Goal: Task Accomplishment & Management: Manage account settings

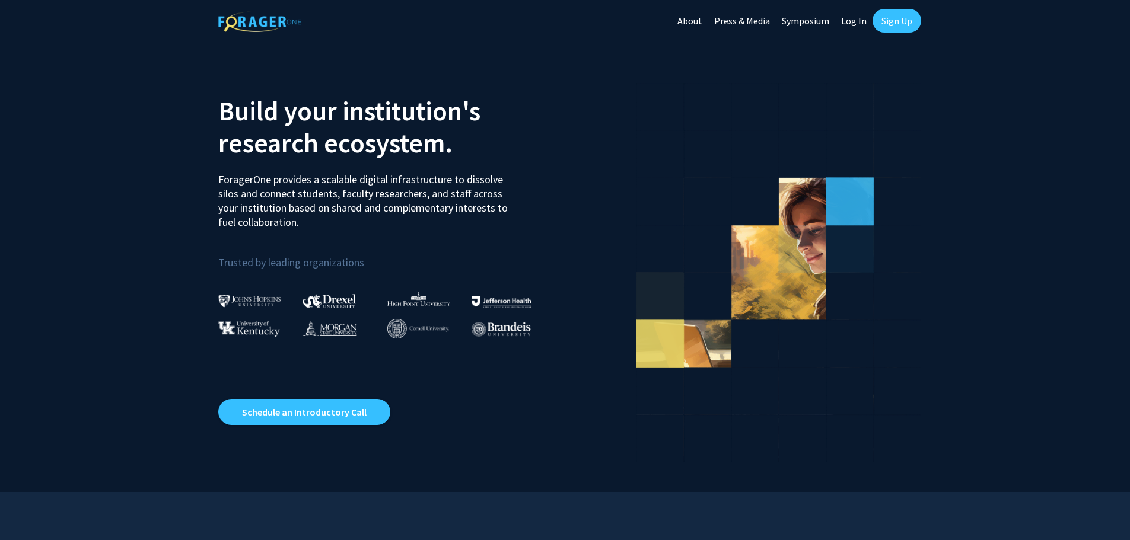
click at [897, 23] on link "Sign Up" at bounding box center [896, 21] width 49 height 24
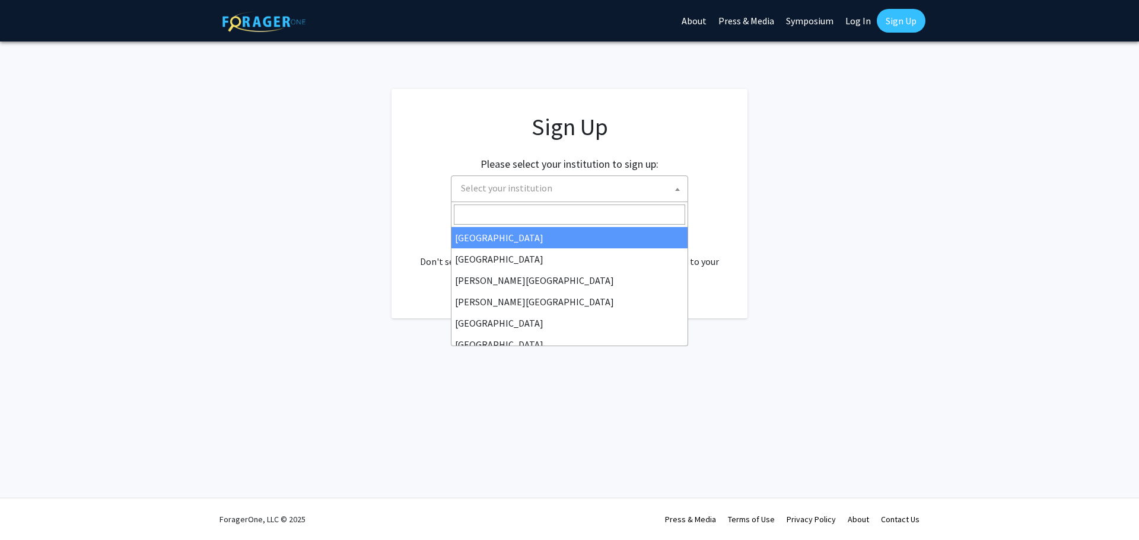
click at [610, 195] on span "Select your institution" at bounding box center [571, 188] width 231 height 24
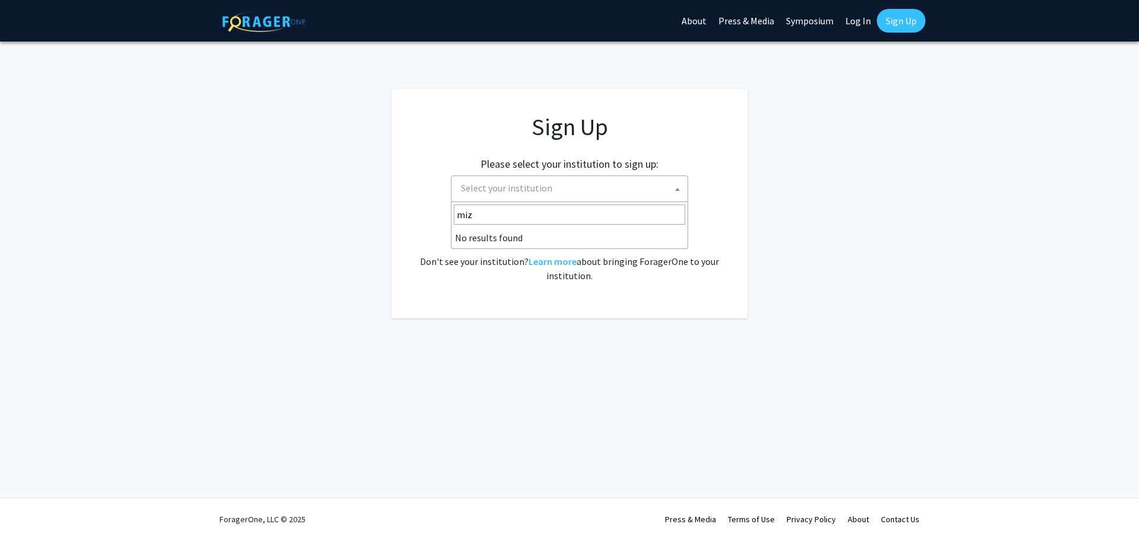
type input "mi"
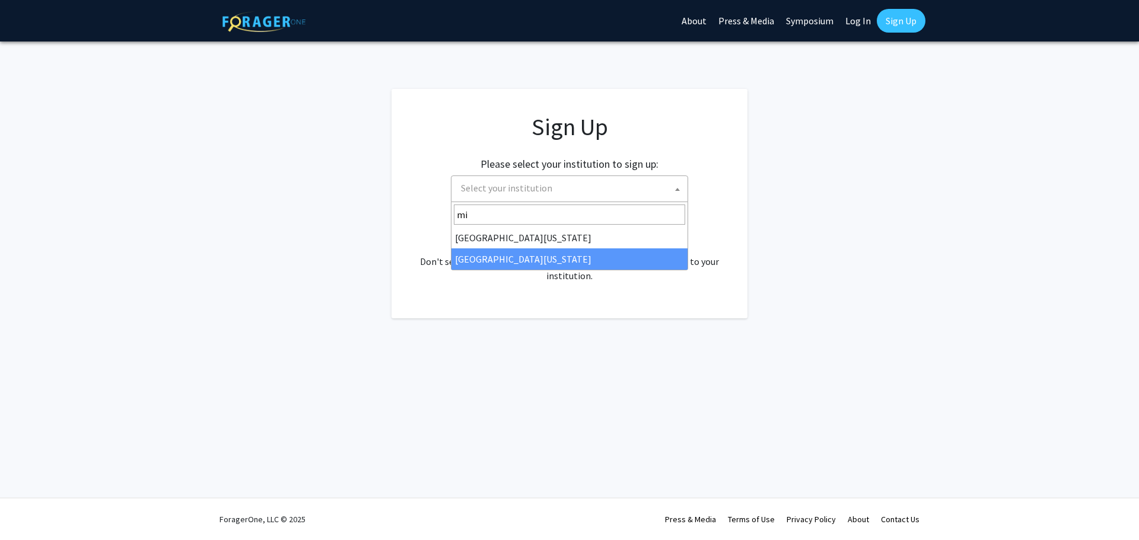
select select "33"
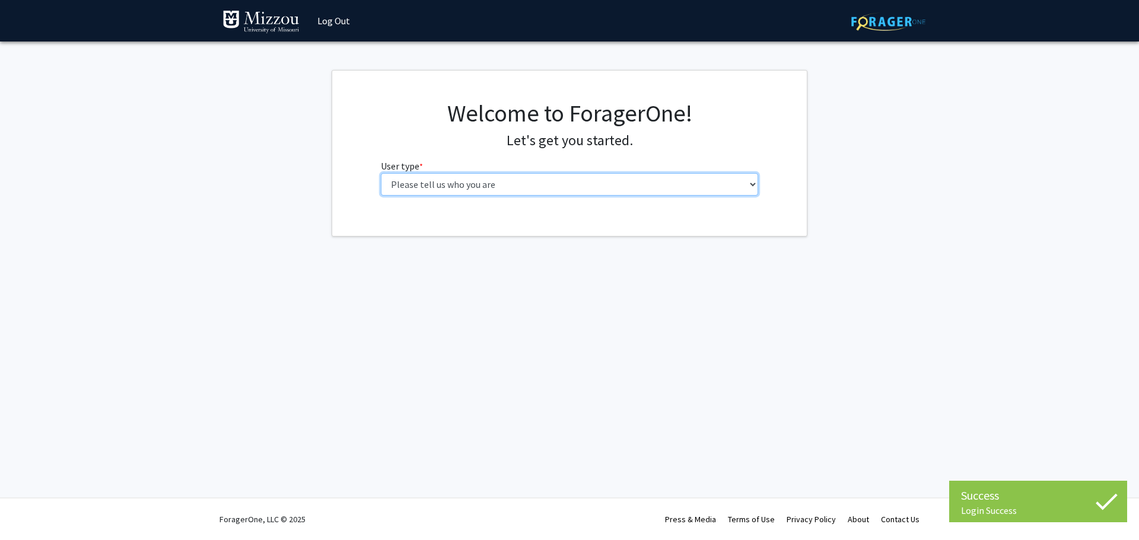
click at [523, 187] on select "Please tell us who you are Undergraduate Student Master's Student Doctoral Cand…" at bounding box center [570, 184] width 378 height 23
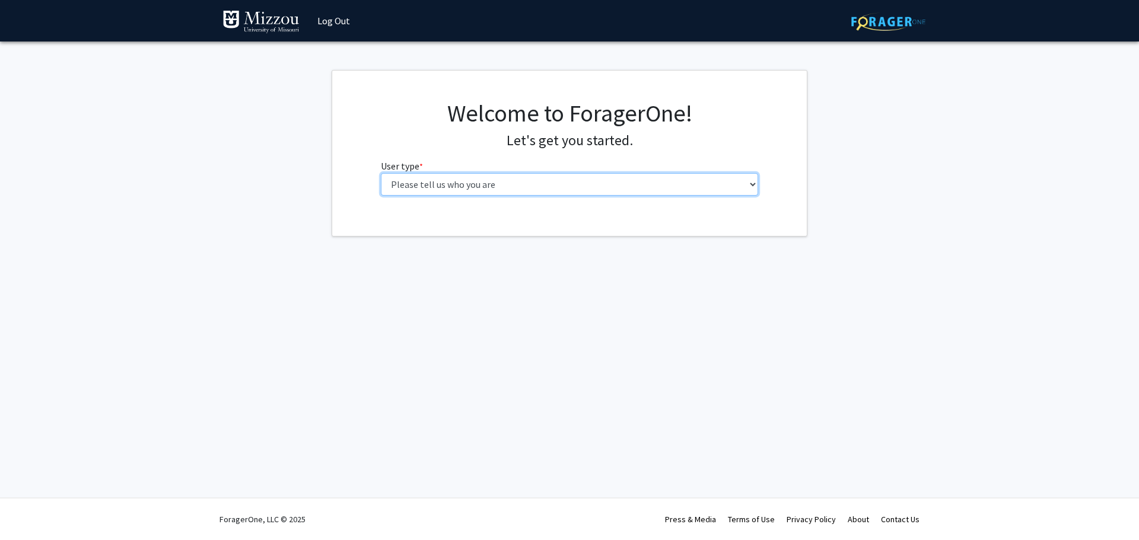
select select "6: adminAssistant"
click at [381, 173] on select "Please tell us who you are Undergraduate Student Master's Student Doctoral Cand…" at bounding box center [570, 184] width 378 height 23
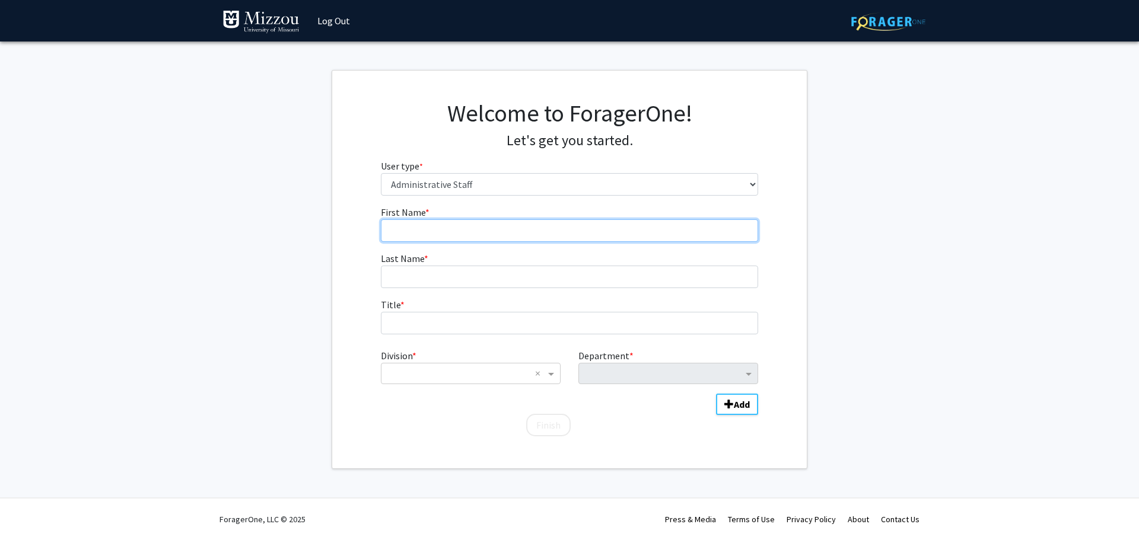
click at [523, 228] on input "First Name * required" at bounding box center [570, 230] width 378 height 23
type input "Matty"
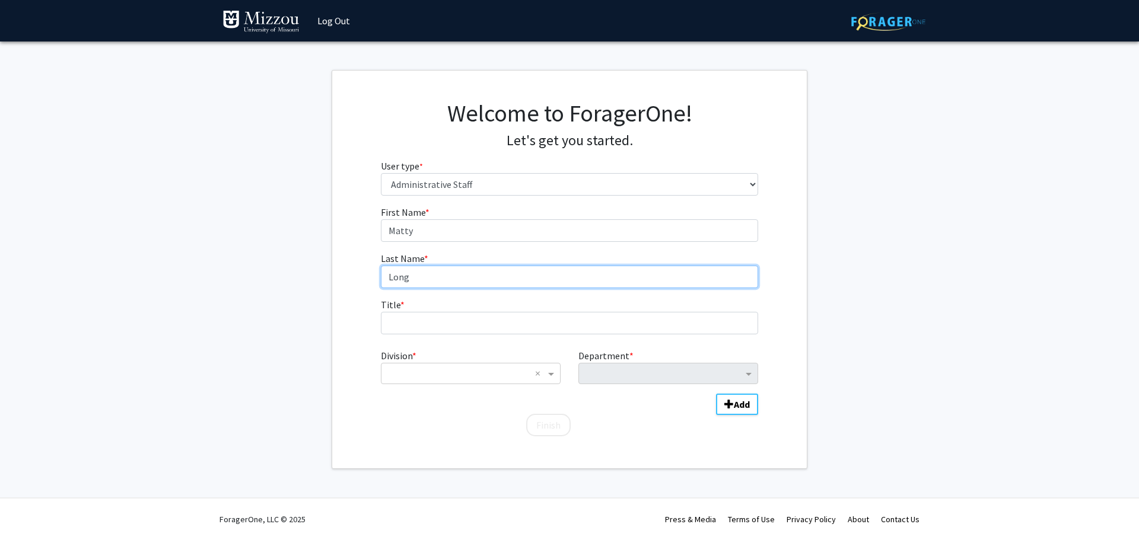
type input "Long"
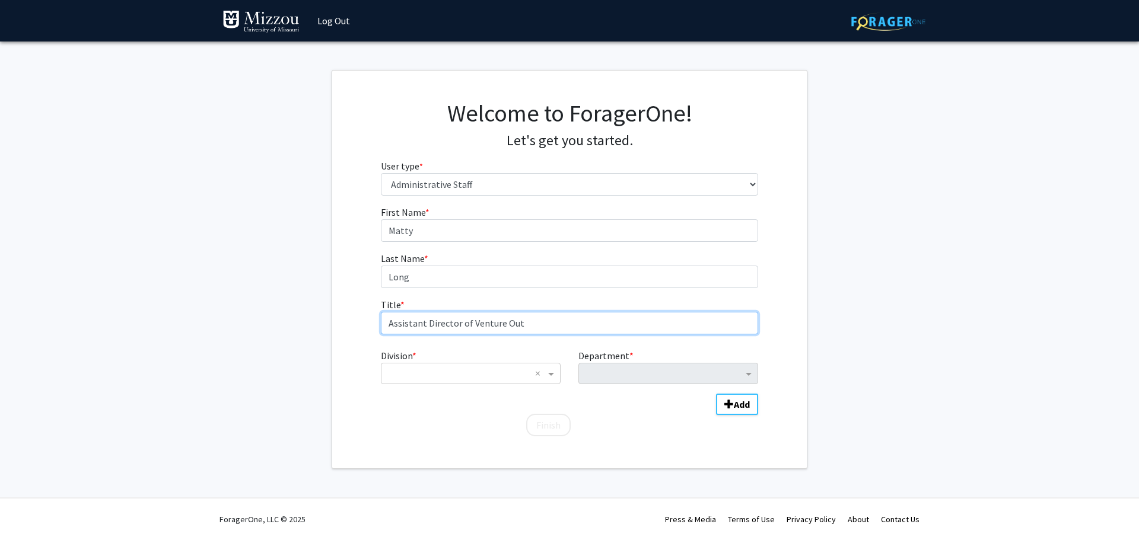
type input "Assistant Director of Venture Out"
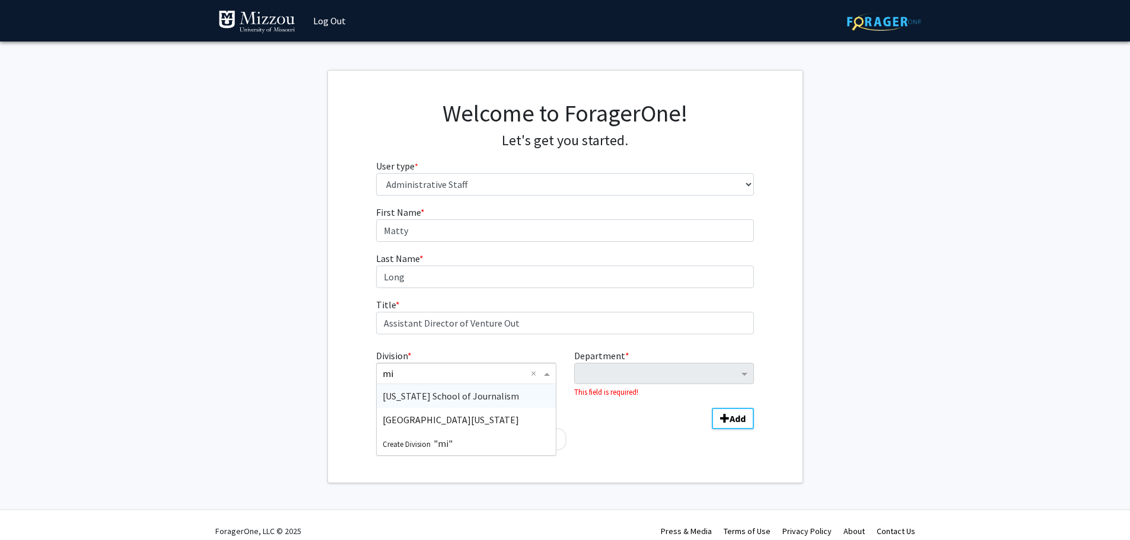
type input "m"
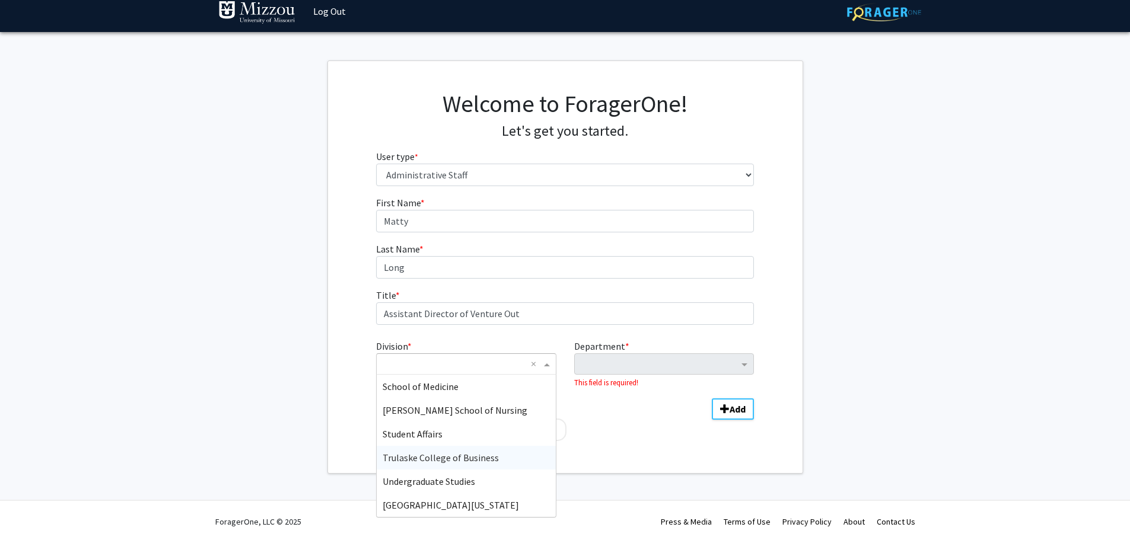
scroll to position [12, 0]
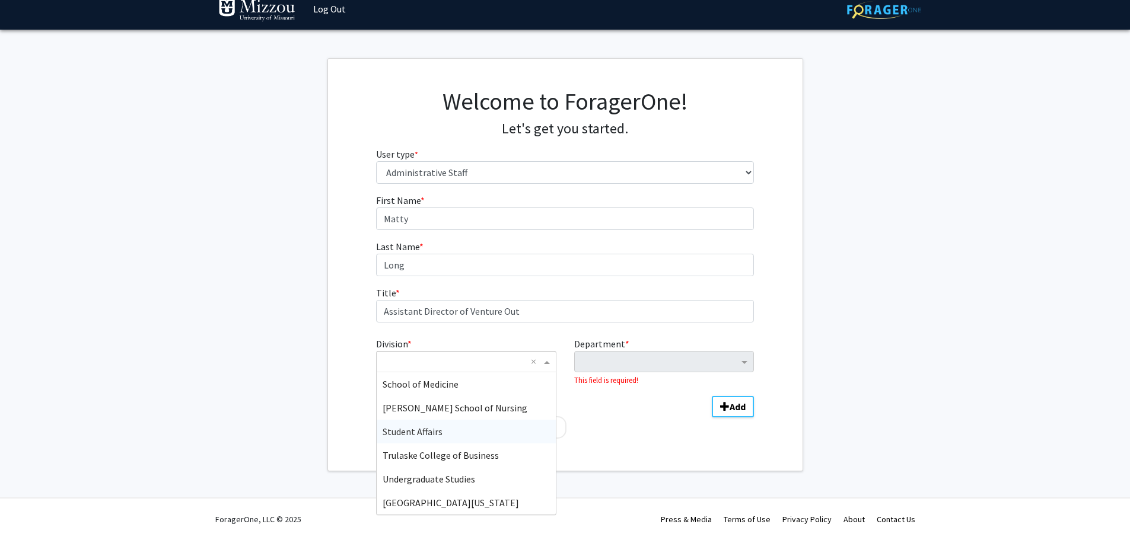
click at [451, 433] on div "Student Affairs" at bounding box center [466, 432] width 178 height 24
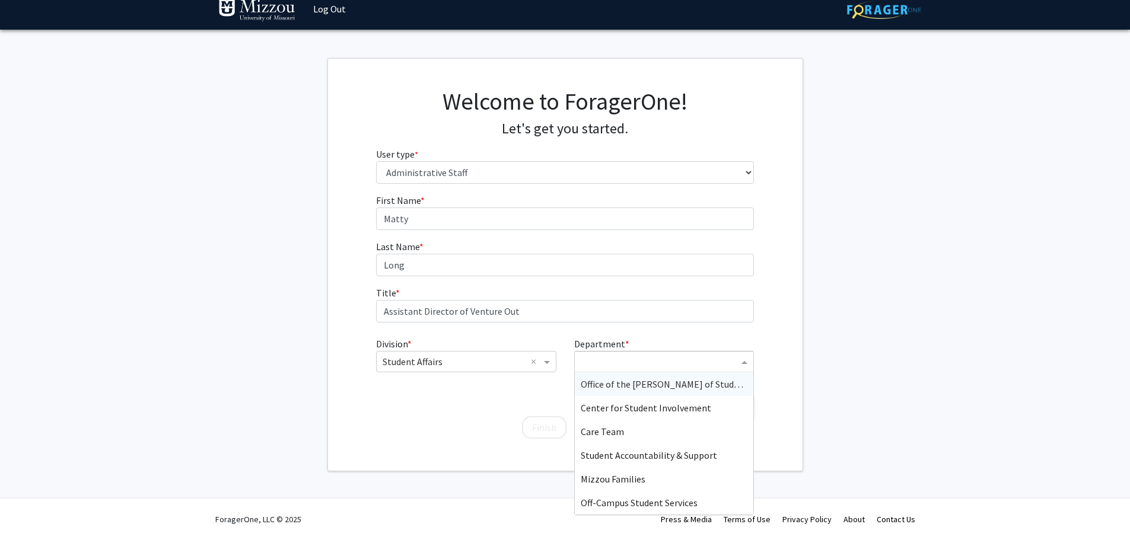
click at [614, 366] on input "Department" at bounding box center [660, 362] width 158 height 14
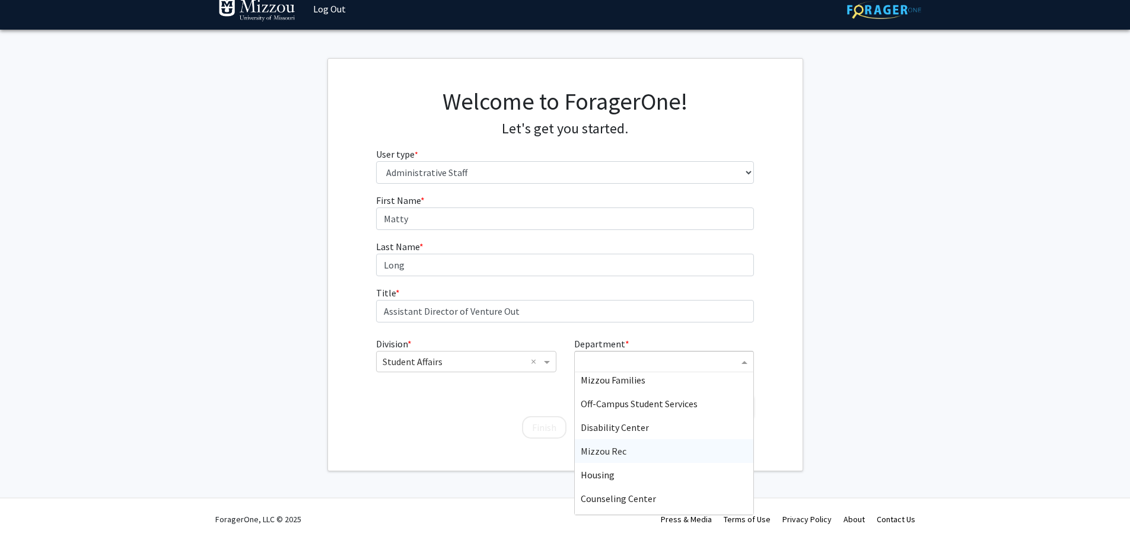
click at [632, 451] on div "Mizzou Rec" at bounding box center [664, 451] width 178 height 24
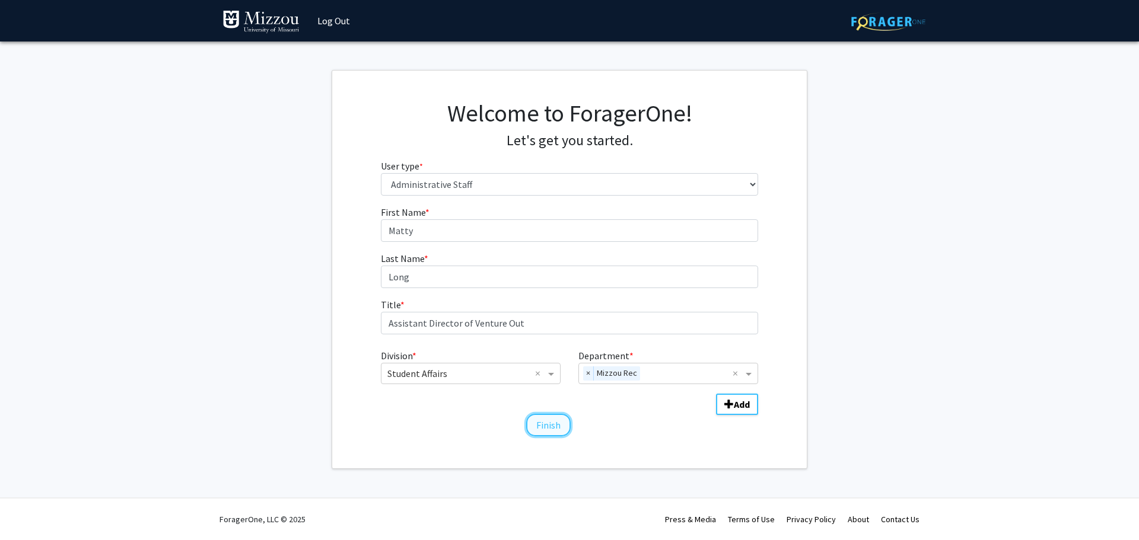
click at [543, 431] on button "Finish" at bounding box center [548, 425] width 44 height 23
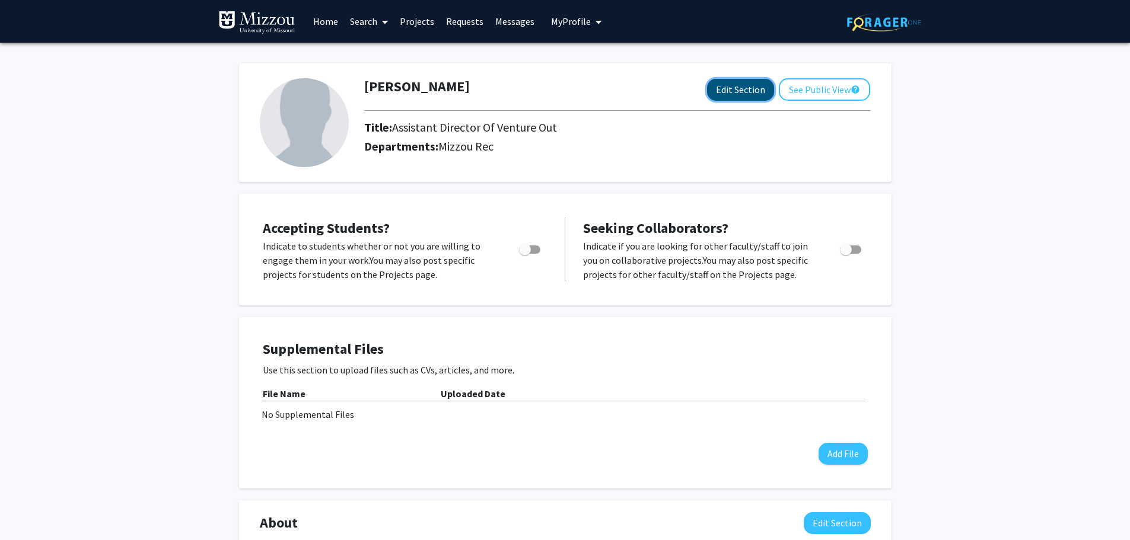
click at [750, 88] on button "Edit Section" at bounding box center [740, 90] width 67 height 22
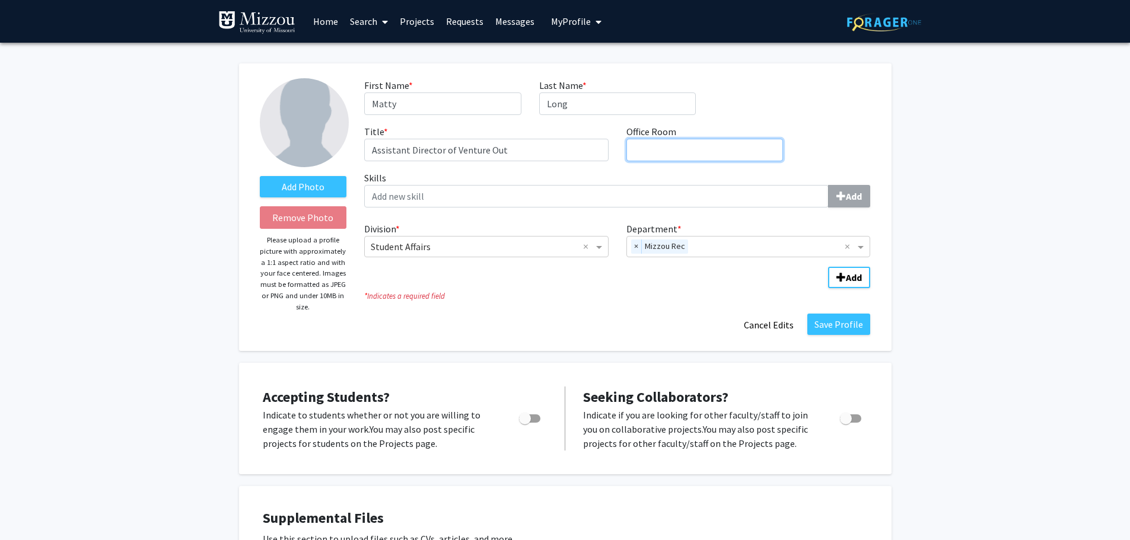
click at [667, 157] on input "Office Room required" at bounding box center [704, 150] width 157 height 23
type input "321 [PERSON_NAME] Suites - MizzouRec"
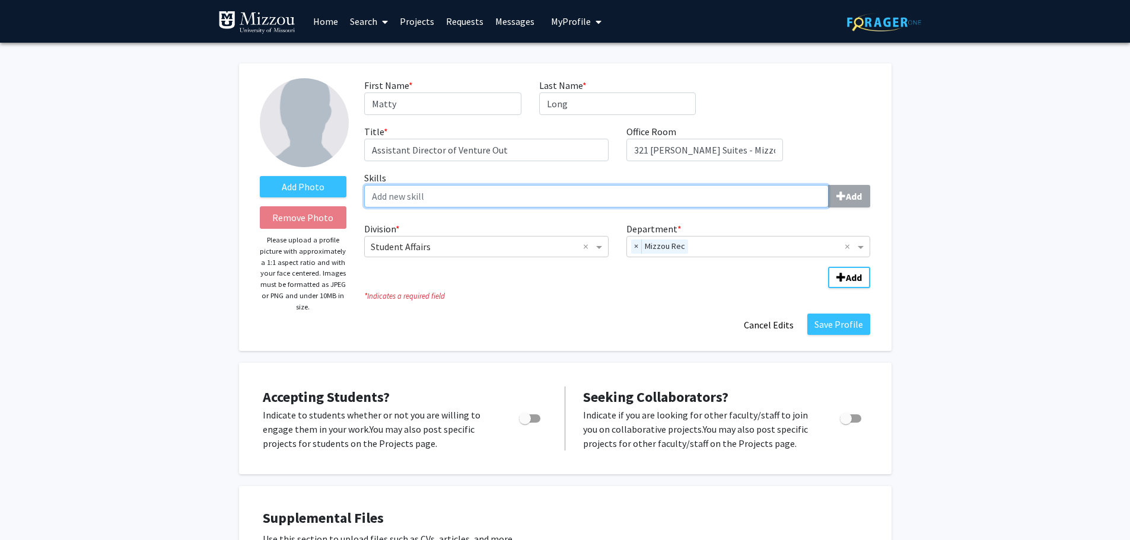
click at [802, 192] on input "Skills Add" at bounding box center [596, 196] width 464 height 23
click at [789, 195] on input "Skills Add" at bounding box center [596, 196] width 464 height 23
type input "teaching"
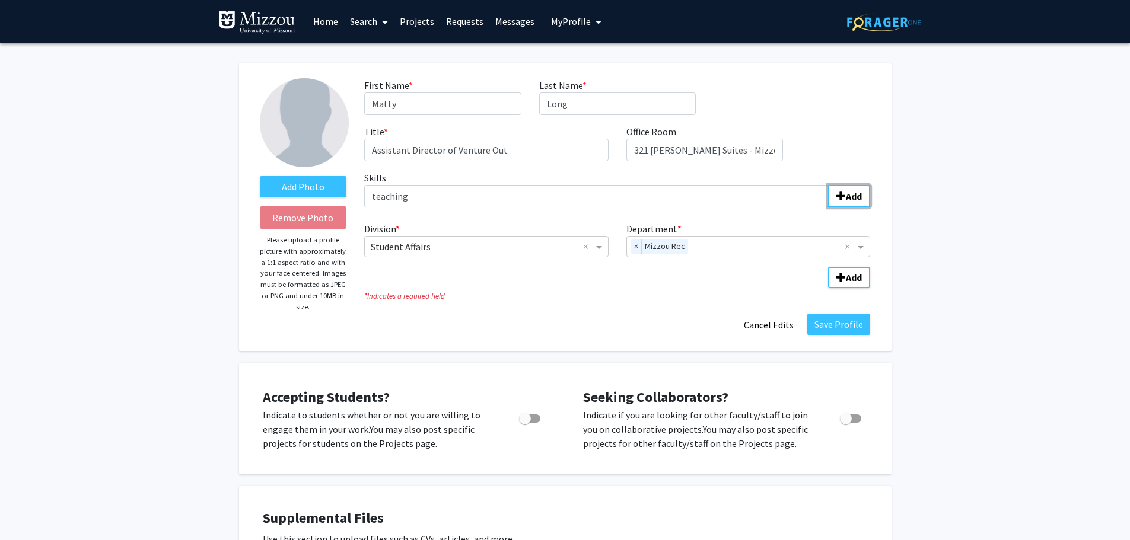
click at [828, 185] on button "Add" at bounding box center [849, 196] width 42 height 23
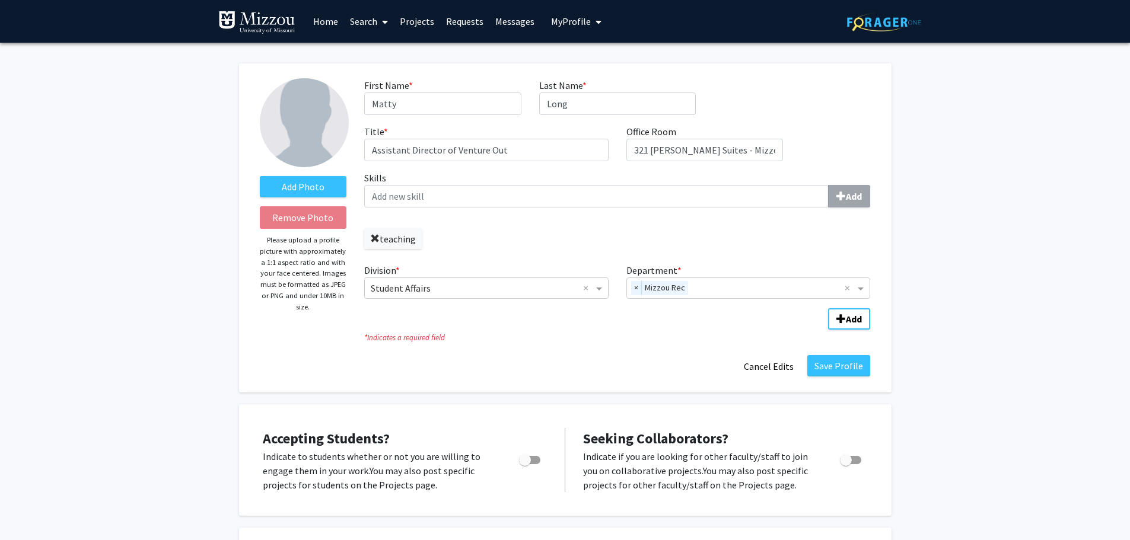
click at [377, 236] on span at bounding box center [374, 238] width 9 height 9
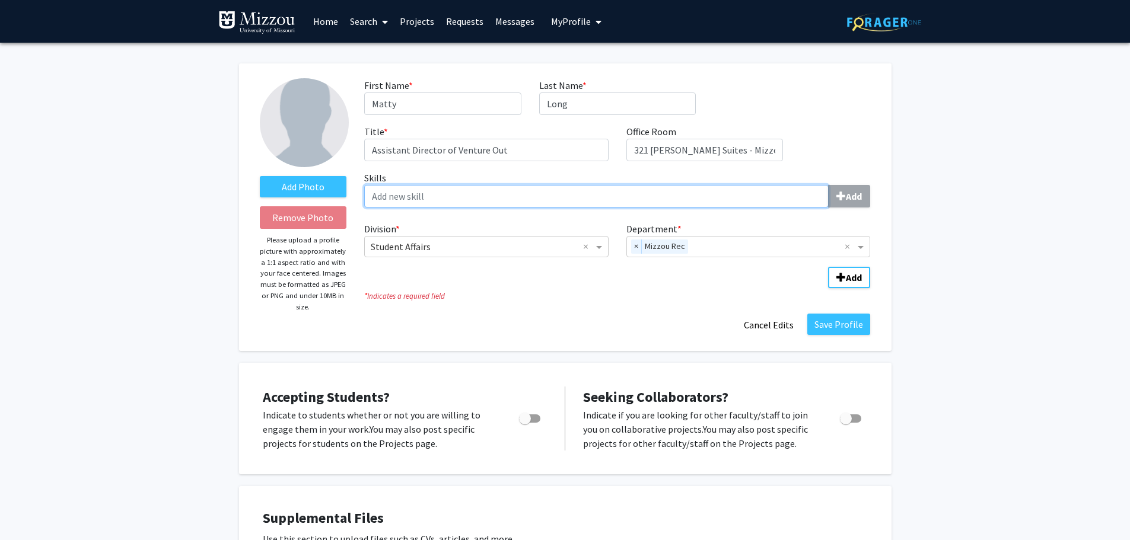
click at [410, 202] on input "Skills Add" at bounding box center [596, 196] width 464 height 23
type input "Teaching"
click at [828, 185] on button "Add" at bounding box center [849, 196] width 42 height 23
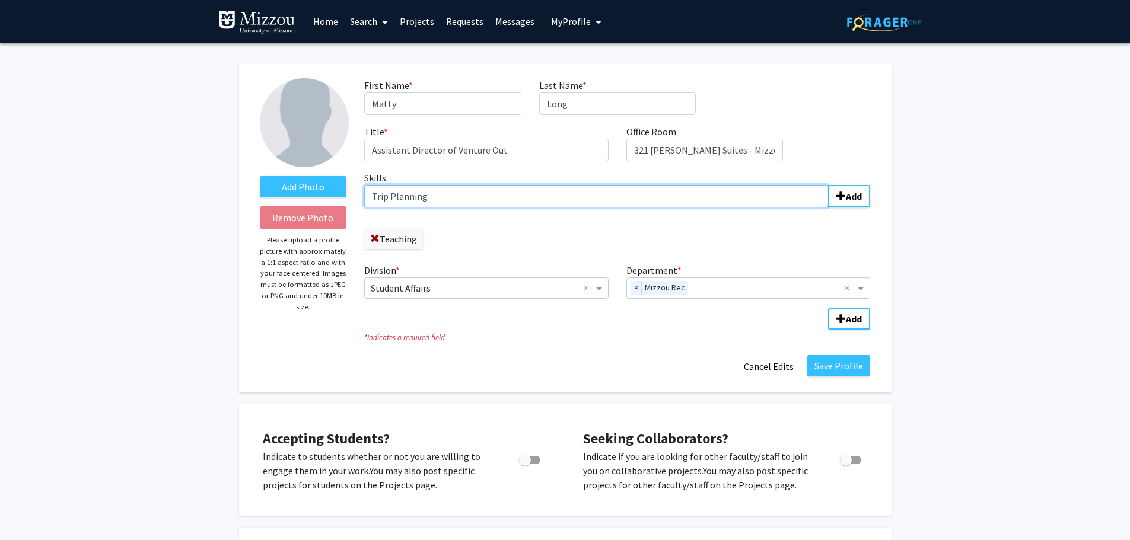
type input "Trip Planning"
click at [828, 185] on button "Add" at bounding box center [849, 196] width 42 height 23
type input "Outdoors Experiential Education"
click at [828, 185] on button "Add" at bounding box center [849, 196] width 42 height 23
type input "P"
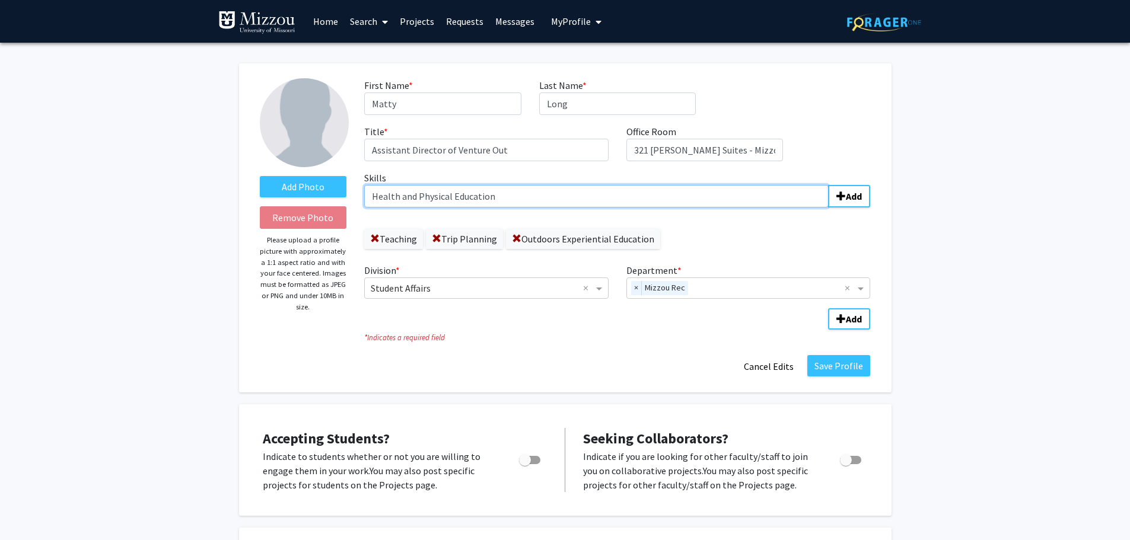
type input "Health and Physical Education"
click at [828, 185] on button "Add" at bounding box center [849, 196] width 42 height 23
type input "Construction"
click at [828, 185] on button "Add" at bounding box center [849, 196] width 42 height 23
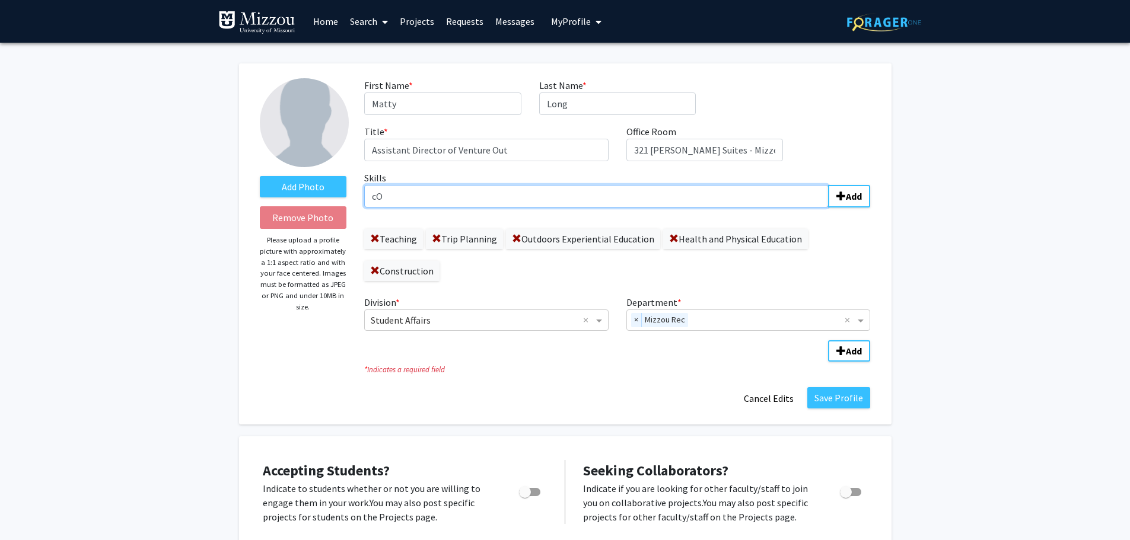
type input "c"
type input "Communication"
click at [828, 185] on button "Add" at bounding box center [849, 196] width 42 height 23
type input "m"
type input "Management"
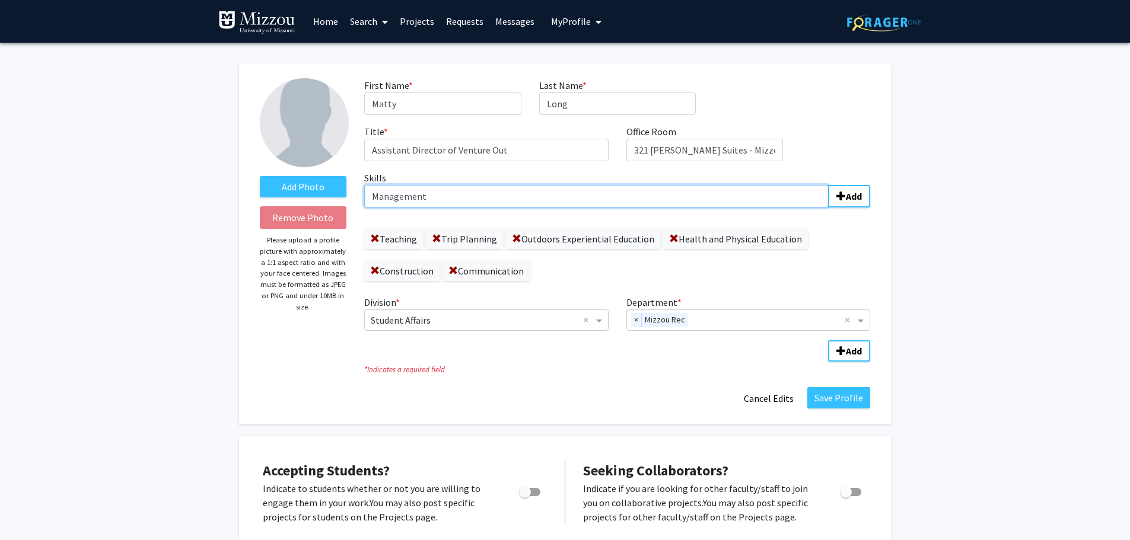
click at [828, 185] on button "Add" at bounding box center [849, 196] width 42 height 23
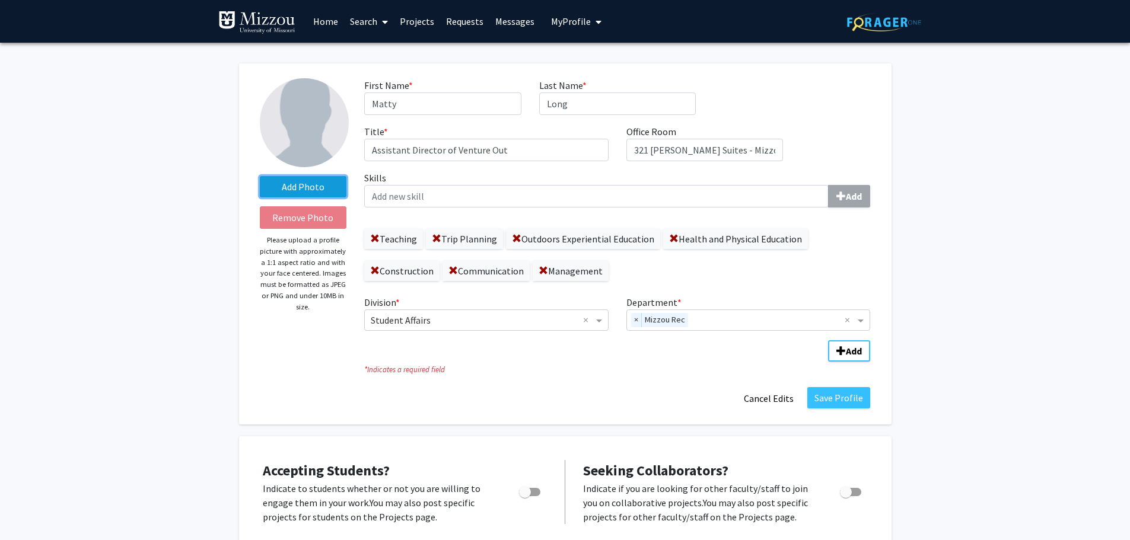
click at [294, 188] on label "Add Photo" at bounding box center [303, 186] width 87 height 21
click at [0, 0] on input "Add Photo" at bounding box center [0, 0] width 0 height 0
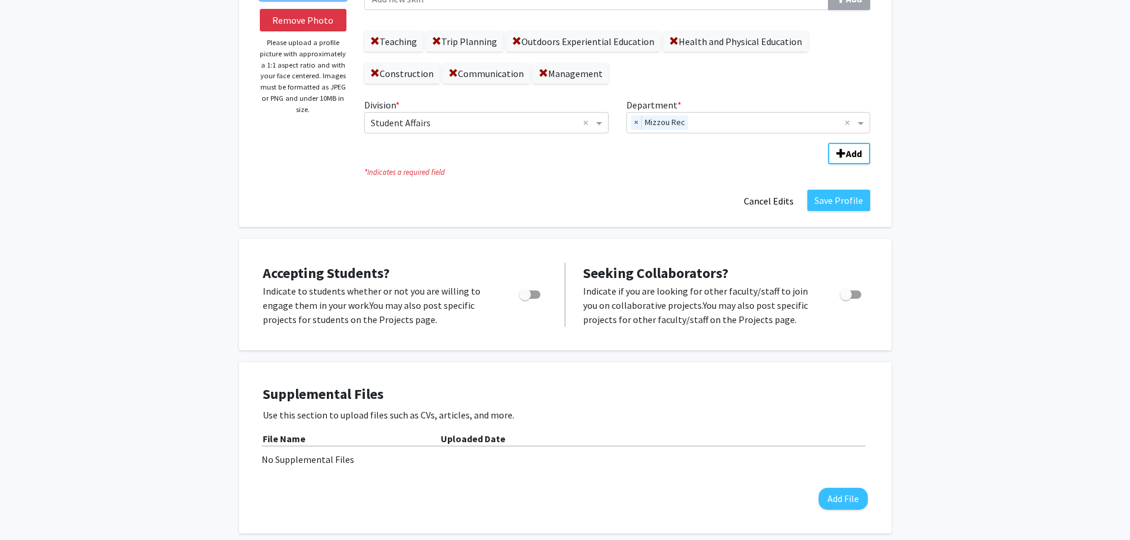
scroll to position [99, 0]
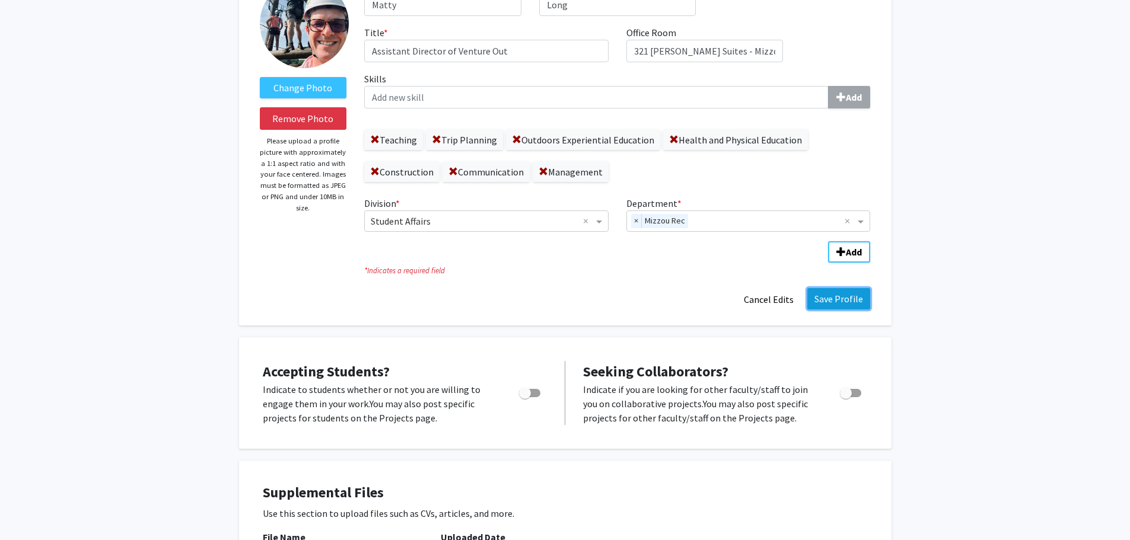
click at [841, 295] on button "Save Profile" at bounding box center [838, 298] width 63 height 21
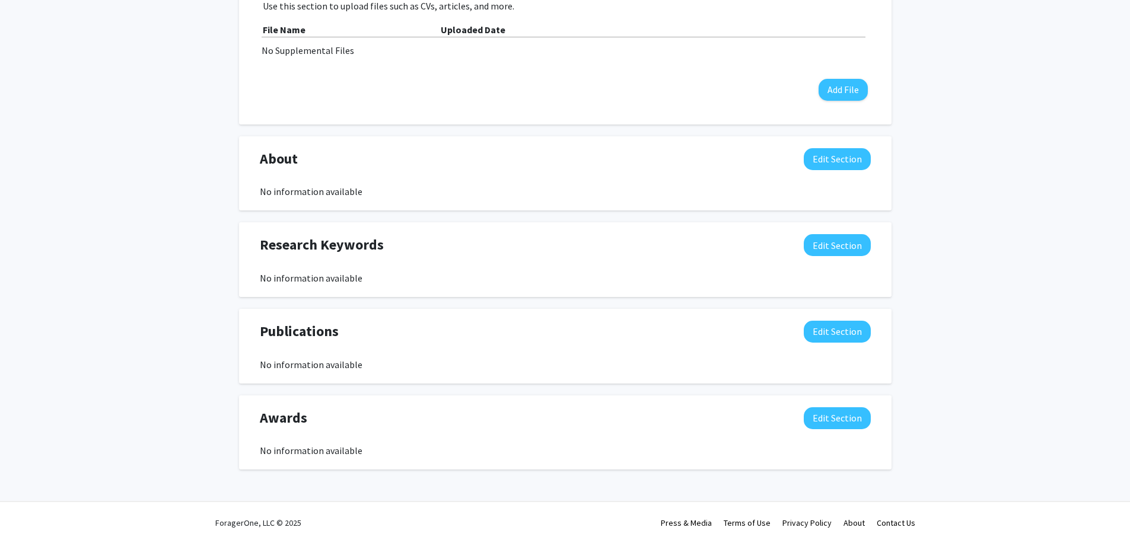
scroll to position [411, 0]
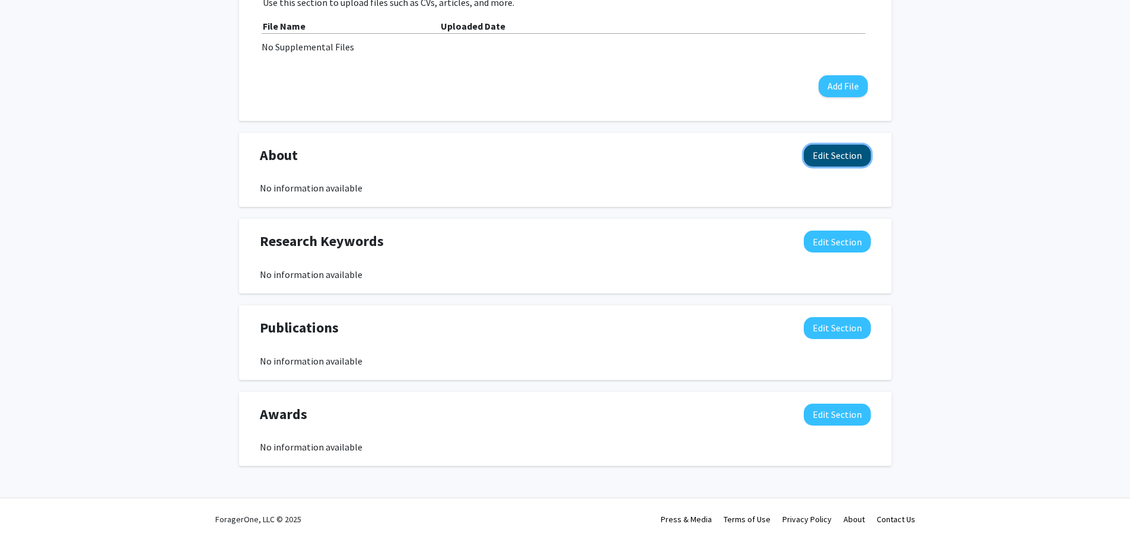
click at [844, 155] on button "Edit Section" at bounding box center [837, 156] width 67 height 22
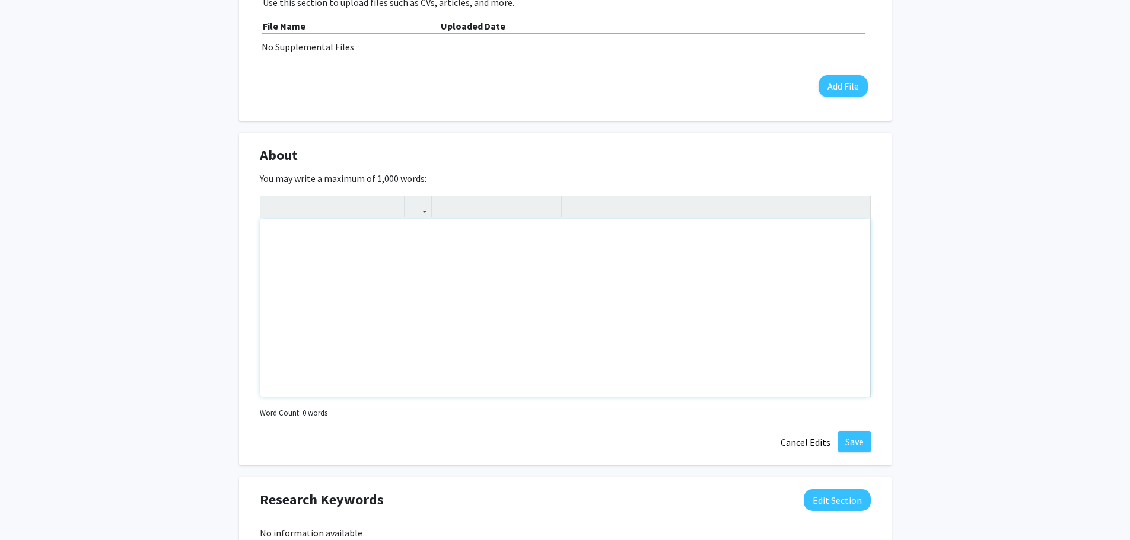
click at [560, 270] on div "Note to users with screen readers: Please deactivate our accessibility plugin f…" at bounding box center [565, 308] width 610 height 178
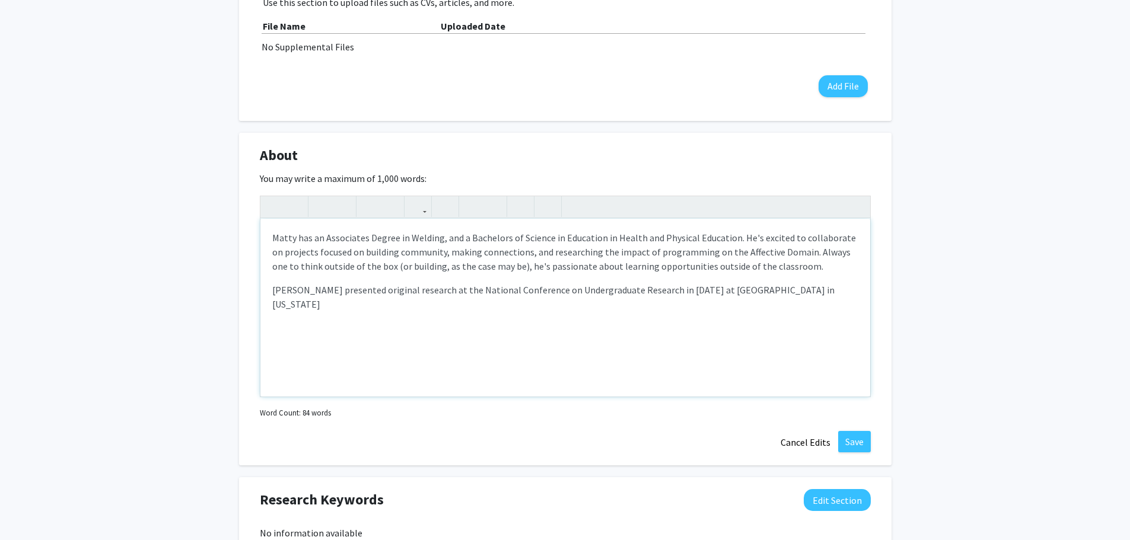
drag, startPoint x: 405, startPoint y: 291, endPoint x: 416, endPoint y: 297, distance: 12.2
click at [407, 292] on p "[PERSON_NAME] presented original research at the National Conference on Undergr…" at bounding box center [565, 297] width 586 height 28
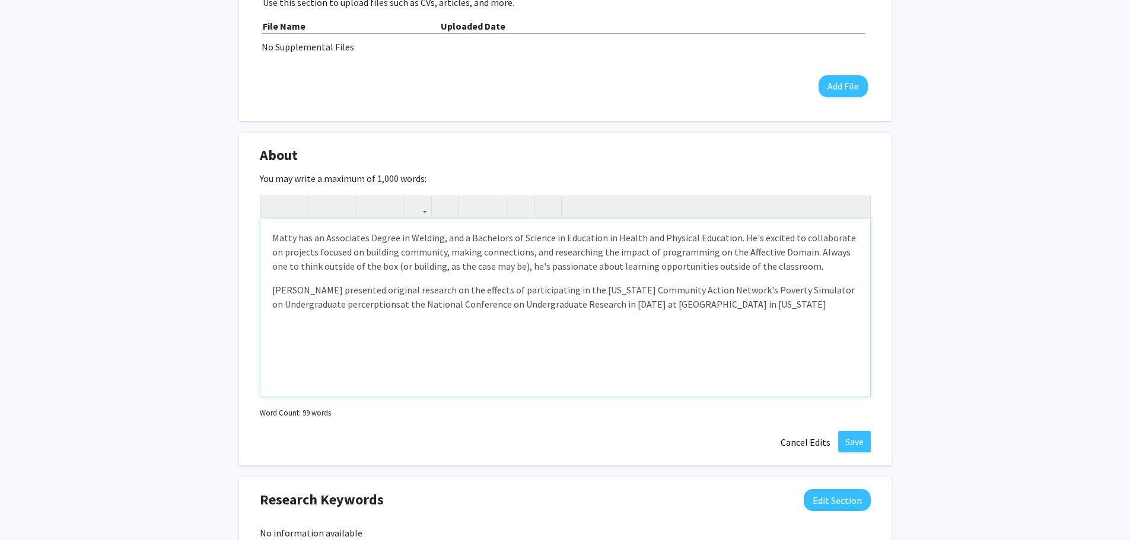
click at [790, 291] on p "[PERSON_NAME] presented original research on the effects of participating in th…" at bounding box center [565, 297] width 586 height 28
click at [318, 308] on p "[PERSON_NAME] presented original research on the effects of participating in th…" at bounding box center [565, 297] width 586 height 28
click at [538, 314] on p "[PERSON_NAME] presented original research on the effects of participating in th…" at bounding box center [565, 304] width 586 height 43
type textarea "<p>Matty has an Associates Degree in [GEOGRAPHIC_DATA], and a Bachelors of Scie…"
click at [308, 237] on p "Matty has an Associates Degree in Welding, and a Bachelors of Science in Educat…" at bounding box center [565, 252] width 586 height 43
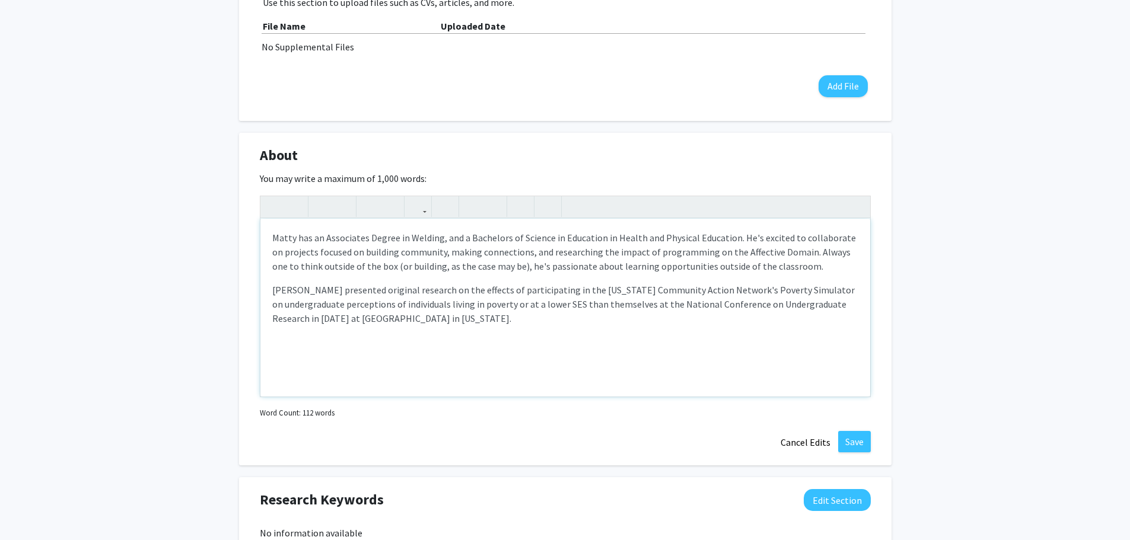
click at [311, 240] on p "Matty has an Associates Degree in Welding, and a Bachelors of Science in Educat…" at bounding box center [565, 252] width 586 height 43
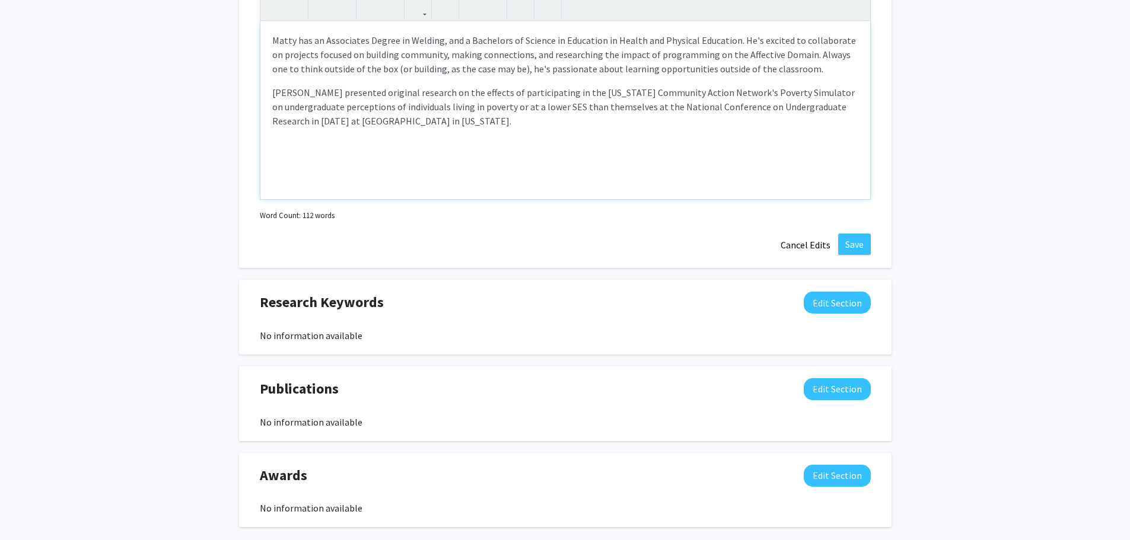
scroll to position [670, 0]
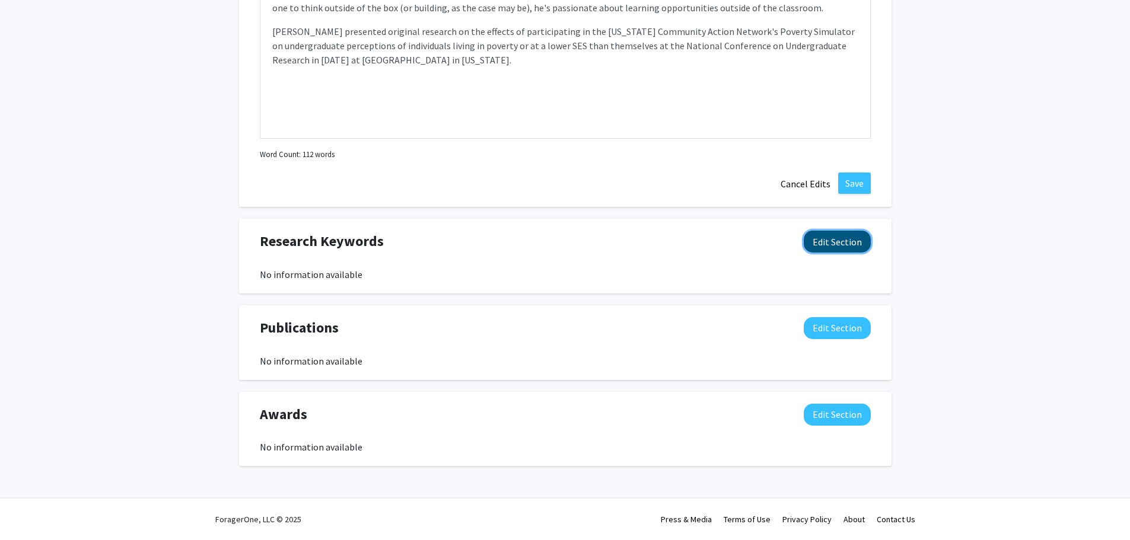
click at [835, 244] on button "Edit Section" at bounding box center [837, 242] width 67 height 22
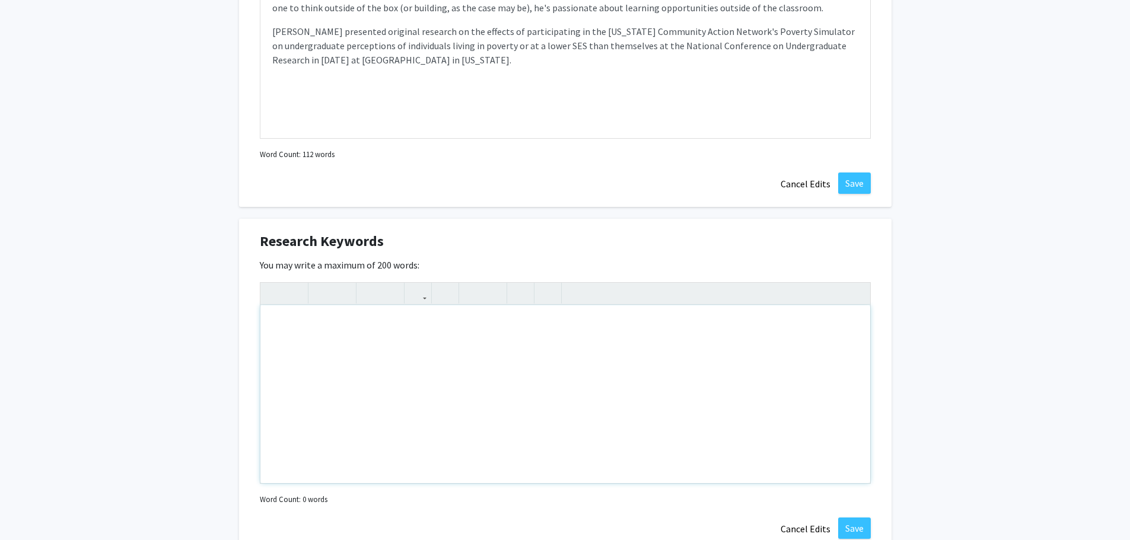
click at [654, 386] on div "Note to users with screen readers: Please deactivate our accessibility plugin f…" at bounding box center [565, 394] width 610 height 178
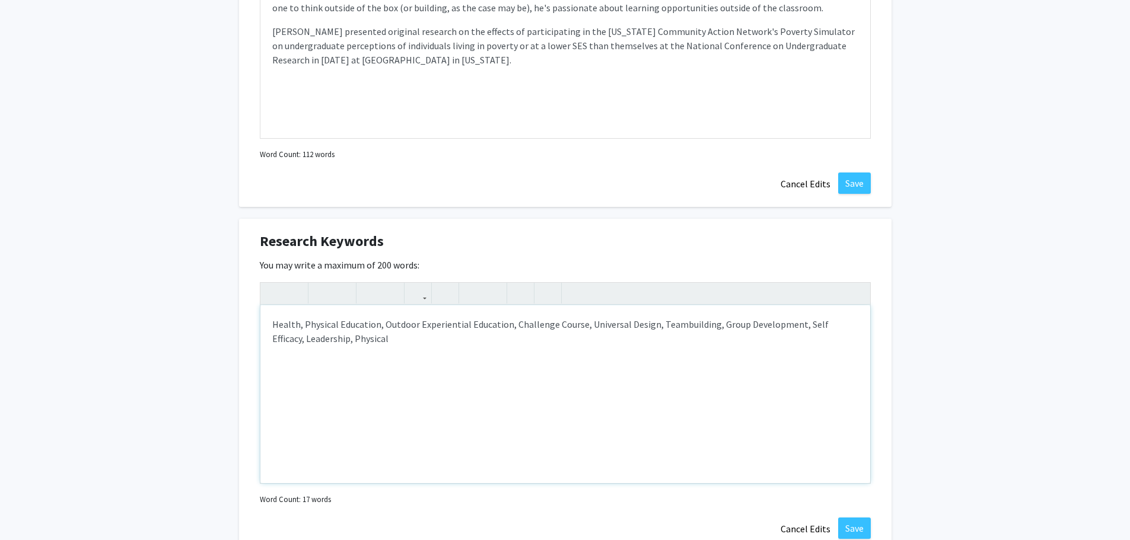
click at [299, 326] on div "Health, Physical Education, Outdoor Experiential Education, Challenge Course, U…" at bounding box center [565, 394] width 610 height 178
type textarea "Health; Physical Education; Outdoor Experiential Education; Challenge Course; U…"
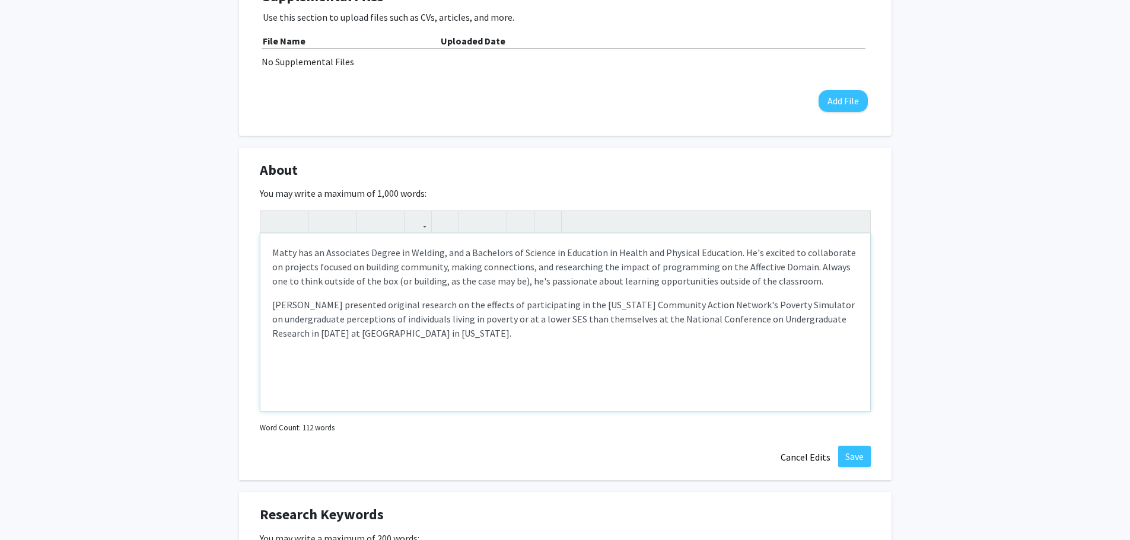
scroll to position [494, 0]
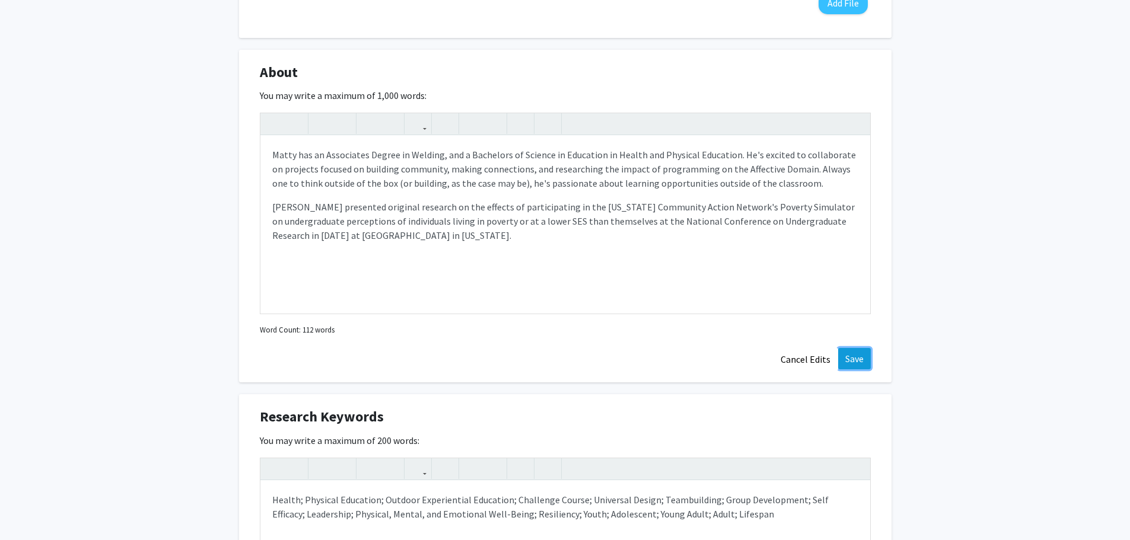
click at [840, 364] on button "Save" at bounding box center [854, 358] width 33 height 21
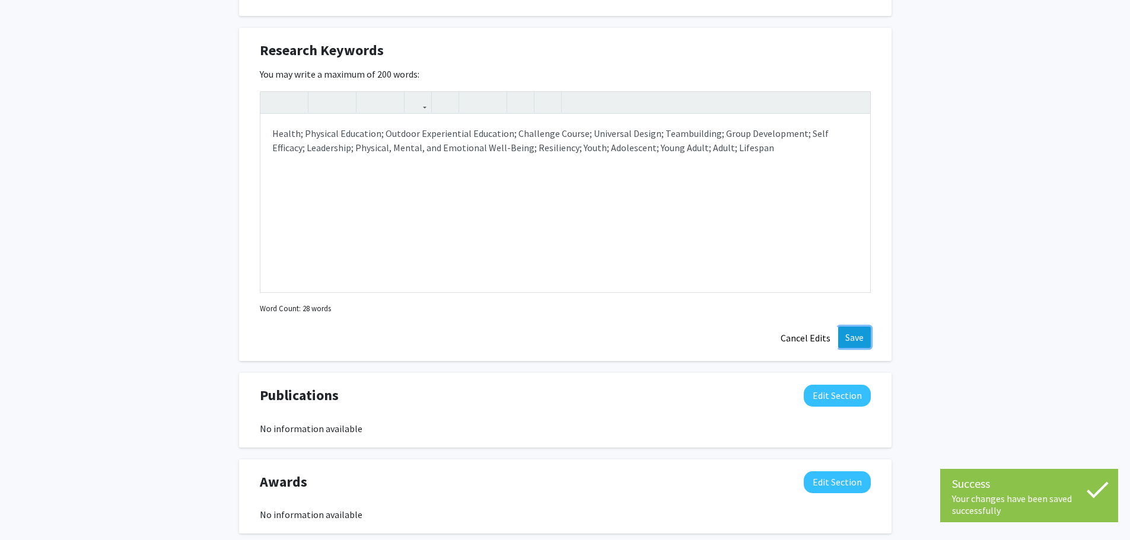
click at [857, 339] on button "Save" at bounding box center [854, 337] width 33 height 21
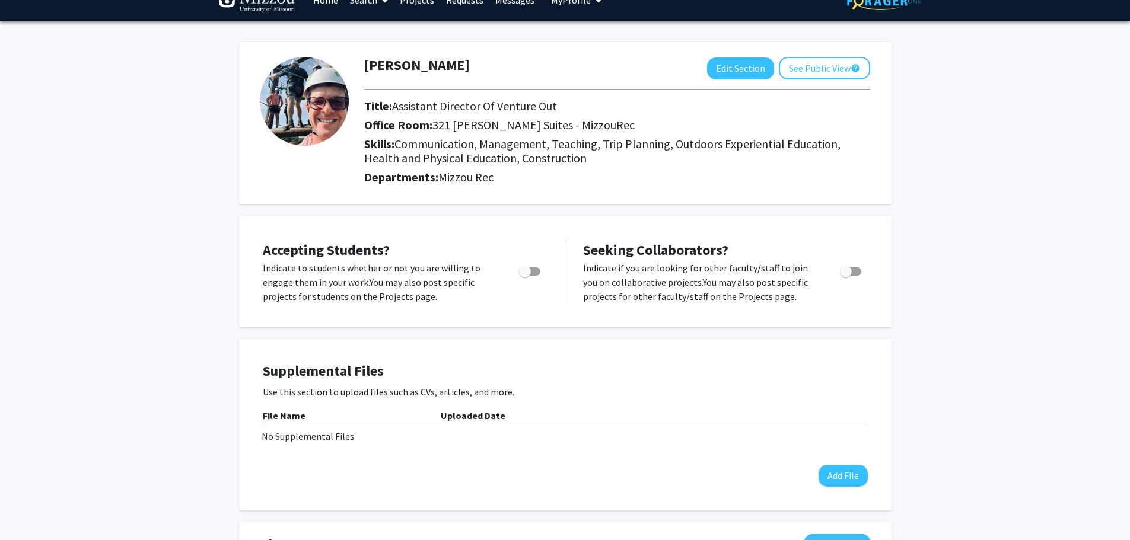
scroll to position [0, 0]
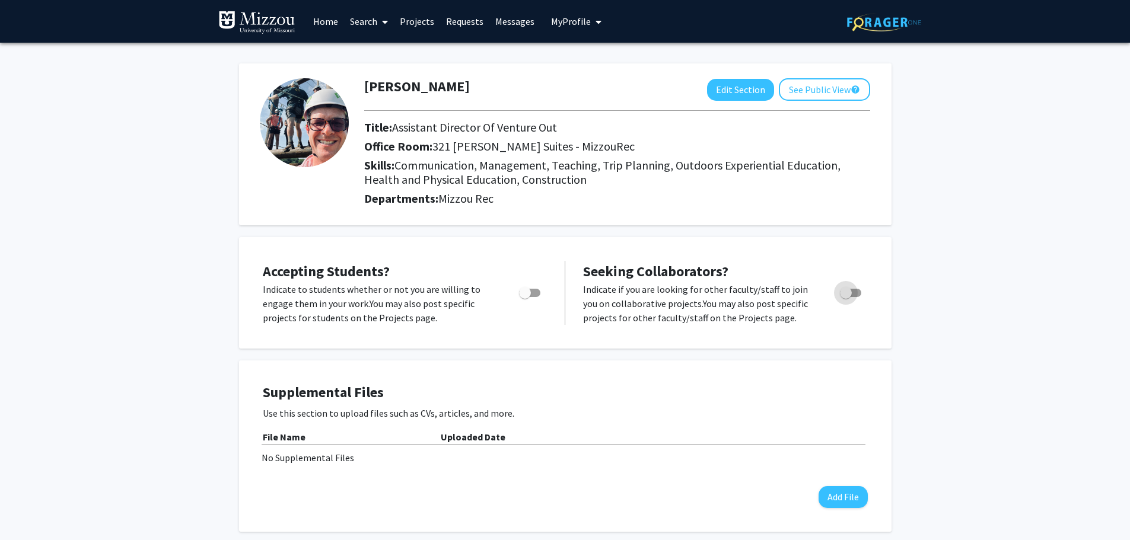
click at [851, 291] on span "Toggle" at bounding box center [846, 293] width 12 height 12
click at [846, 297] on input "Toggle" at bounding box center [845, 297] width 1 height 1
checkbox input "true"
click at [798, 90] on button "See Public View help" at bounding box center [824, 89] width 91 height 23
